Goal: Use online tool/utility: Utilize a website feature to perform a specific function

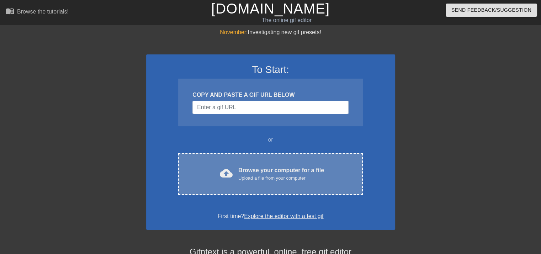
click at [241, 161] on div "cloud_upload Browse your computer for a file Upload a file from your computer C…" at bounding box center [270, 174] width 184 height 42
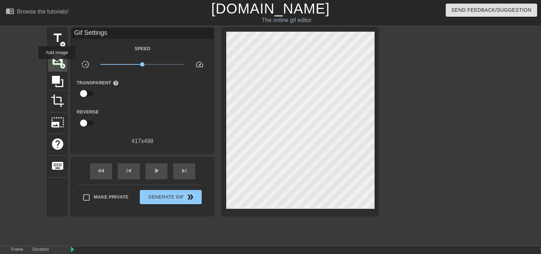
click at [57, 64] on span "image" at bounding box center [58, 60] width 14 height 14
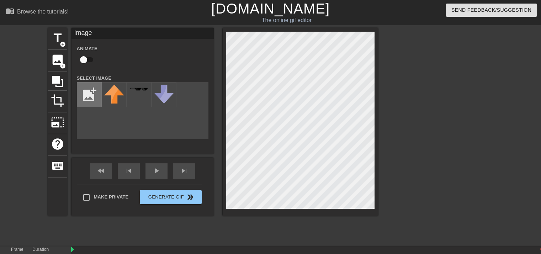
click at [86, 91] on input "file" at bounding box center [89, 94] width 24 height 24
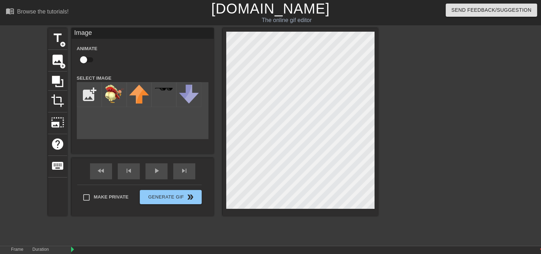
click at [201, 249] on div "menu_book Browse the tutorials! [DOMAIN_NAME] The online gif editor Send Feedba…" at bounding box center [270, 141] width 541 height 283
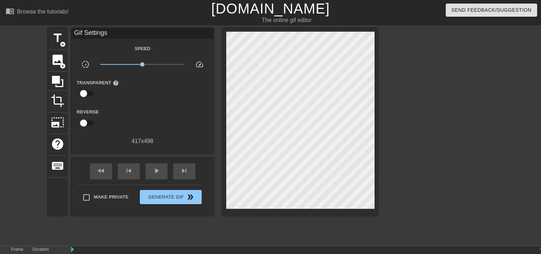
click at [223, 214] on div at bounding box center [300, 122] width 155 height 188
click at [133, 71] on div "Speed slow_motion_video x1.00 speed Transparent help Reverse 417 x 498" at bounding box center [143, 94] width 132 height 101
click at [119, 59] on div "Speed slow_motion_video x1.00 speed Transparent help Reverse 417 x 498" at bounding box center [143, 94] width 132 height 101
click at [60, 65] on span "add_circle" at bounding box center [63, 66] width 6 height 6
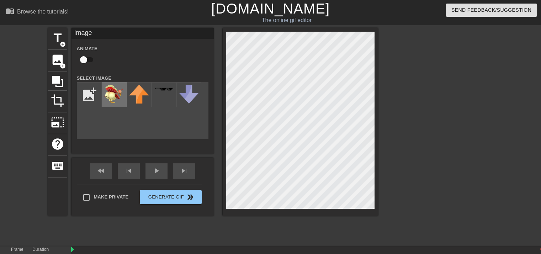
click at [116, 91] on img at bounding box center [114, 94] width 20 height 18
click at [225, 207] on div at bounding box center [300, 122] width 155 height 188
click at [235, 201] on div at bounding box center [300, 122] width 155 height 188
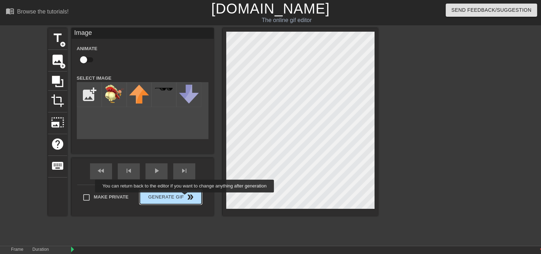
click at [185, 197] on span "Generate Gif double_arrow" at bounding box center [171, 197] width 56 height 9
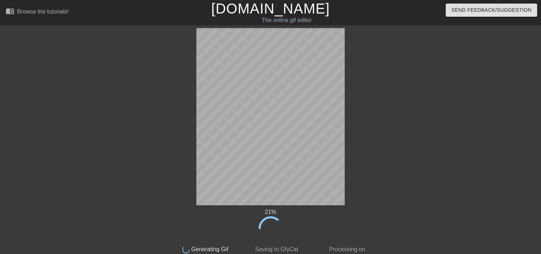
scroll to position [10, 0]
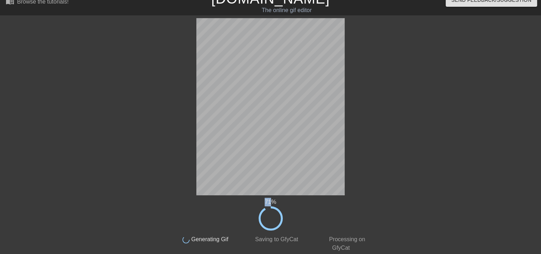
drag, startPoint x: 193, startPoint y: 196, endPoint x: 82, endPoint y: 85, distance: 156.7
click at [82, 85] on div at bounding box center [108, 124] width 107 height 213
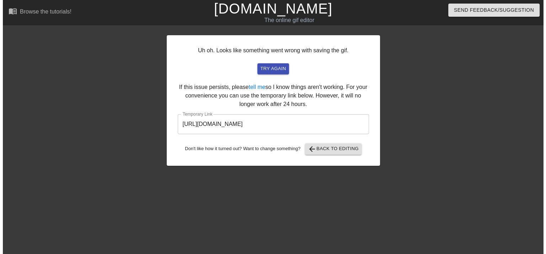
scroll to position [0, 0]
